Goal: Use online tool/utility: Utilize a website feature to perform a specific function

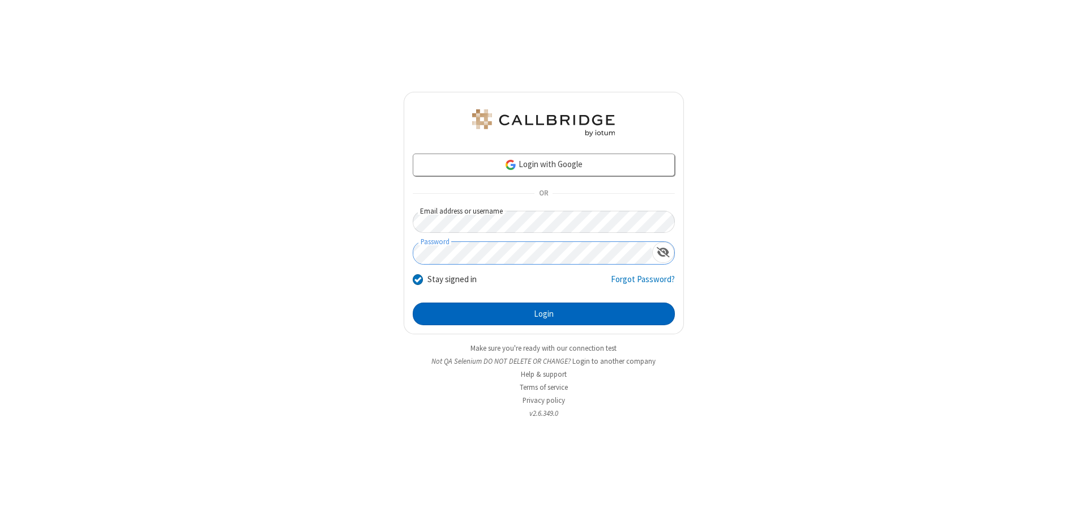
click at [544, 314] on button "Login" at bounding box center [544, 313] width 262 height 23
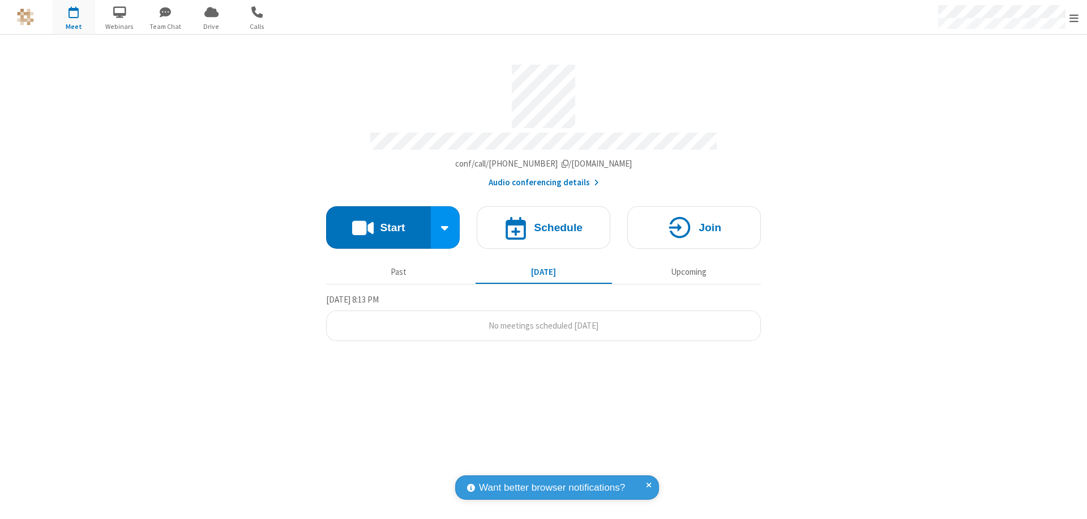
click at [378, 222] on button "Start" at bounding box center [378, 227] width 105 height 42
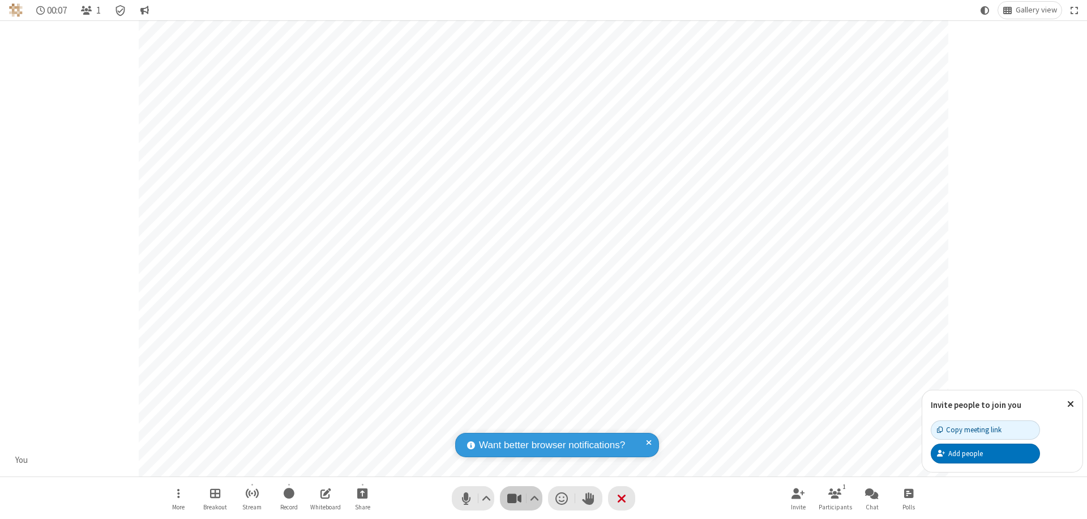
click at [514, 498] on span "Stop video (⌘+Shift+V)" at bounding box center [514, 498] width 17 height 16
click at [514, 498] on span "Start video (⌘+Shift+V)" at bounding box center [514, 498] width 17 height 16
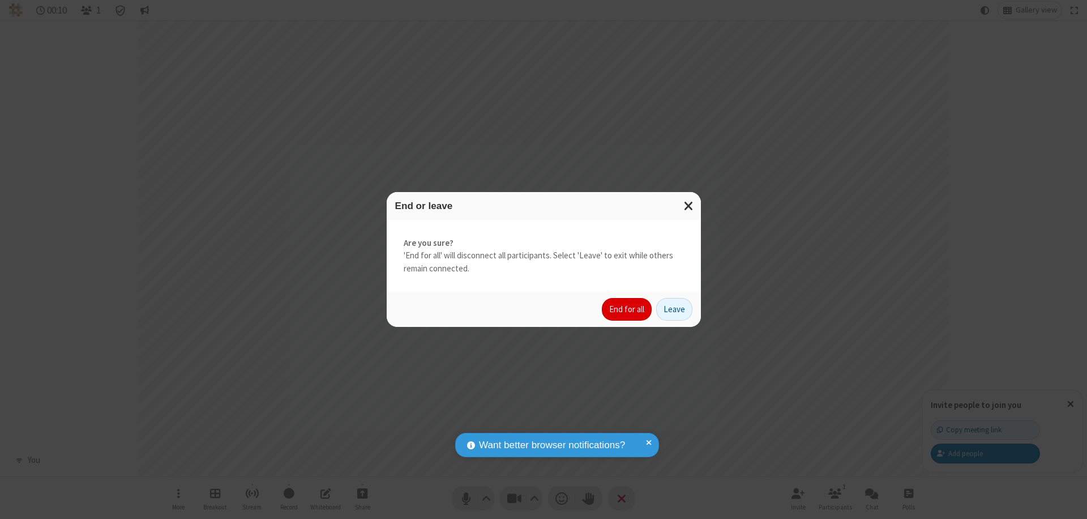
click at [627, 309] on button "End for all" at bounding box center [627, 309] width 50 height 23
